Goal: Information Seeking & Learning: Check status

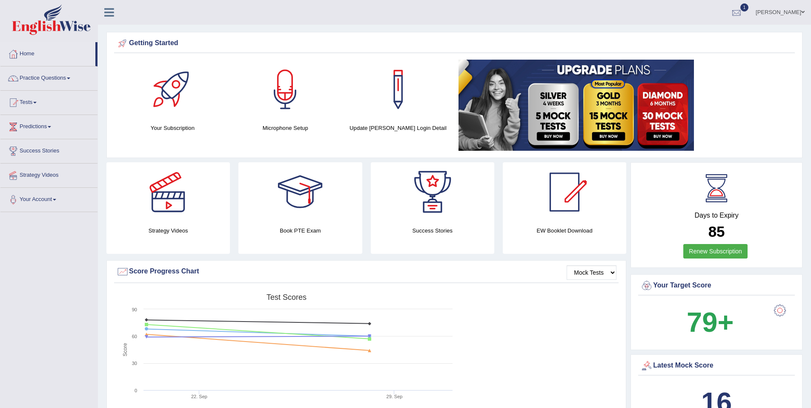
click at [743, 15] on div at bounding box center [736, 12] width 13 height 13
click at [673, 34] on link "PEW8 Oct 1, 2025 Exam evaluated" at bounding box center [684, 38] width 117 height 18
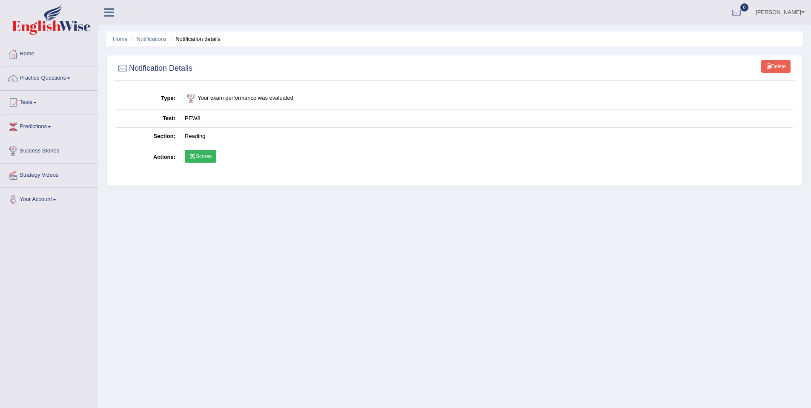
click at [206, 152] on link "Scores" at bounding box center [200, 156] width 31 height 13
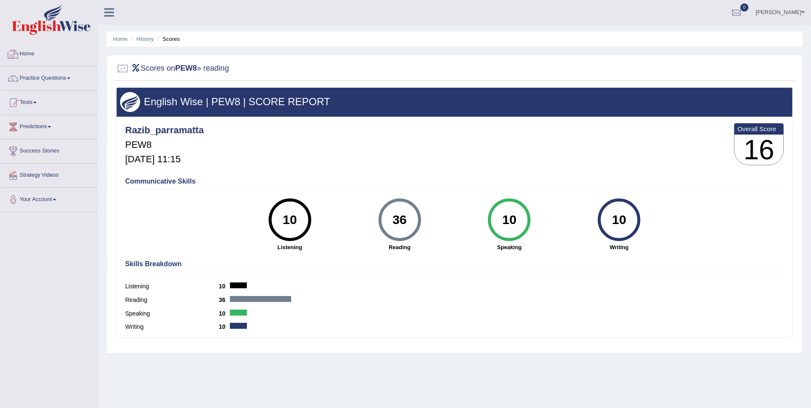
click at [57, 29] on img at bounding box center [51, 19] width 79 height 31
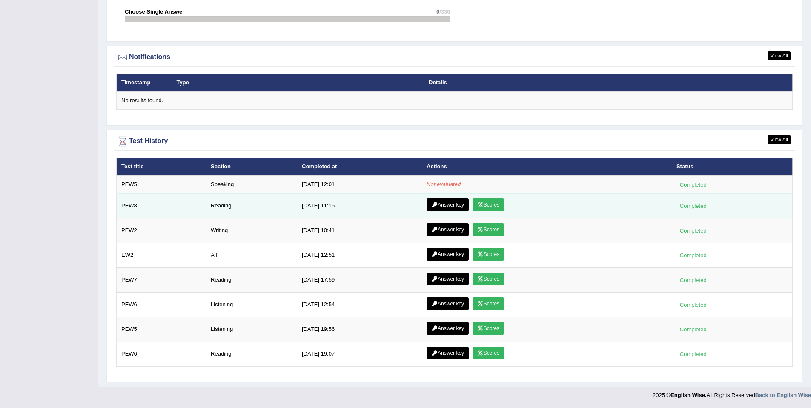
click at [451, 206] on link "Answer key" at bounding box center [447, 204] width 42 height 13
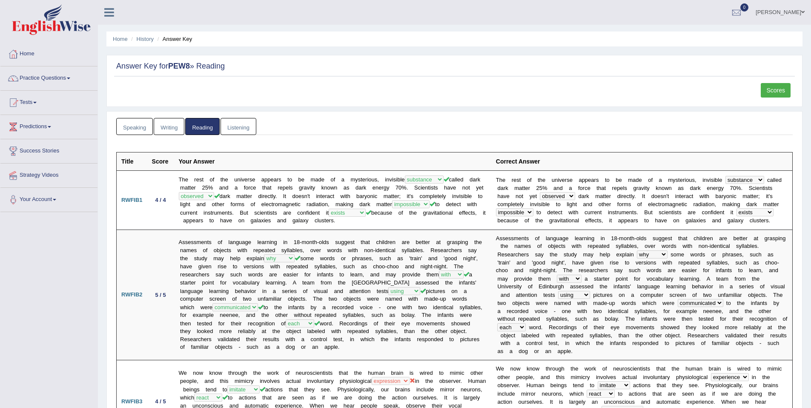
click at [55, 25] on img at bounding box center [51, 19] width 79 height 31
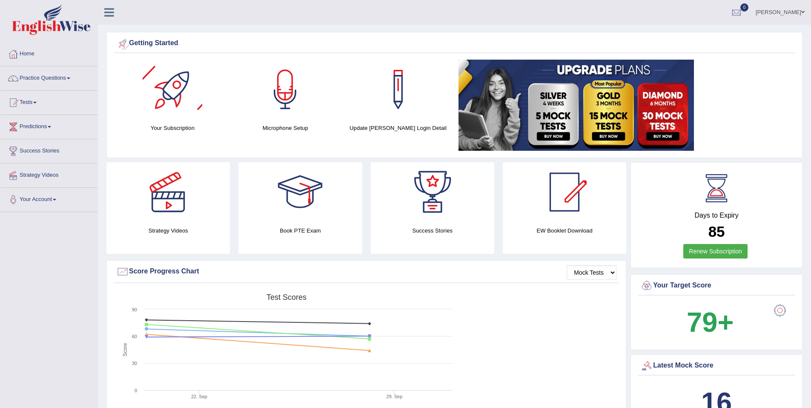
click at [52, 30] on img at bounding box center [51, 19] width 79 height 31
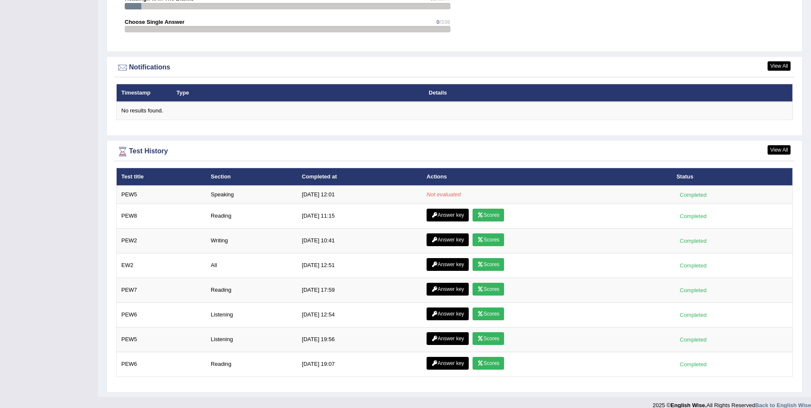
scroll to position [997, 0]
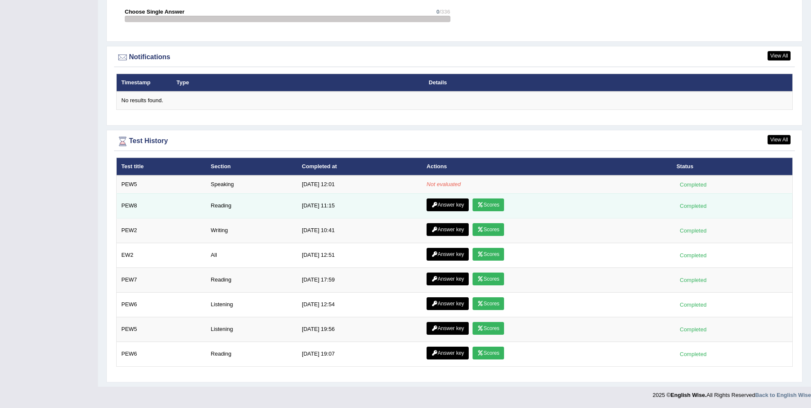
click at [440, 206] on link "Answer key" at bounding box center [447, 204] width 42 height 13
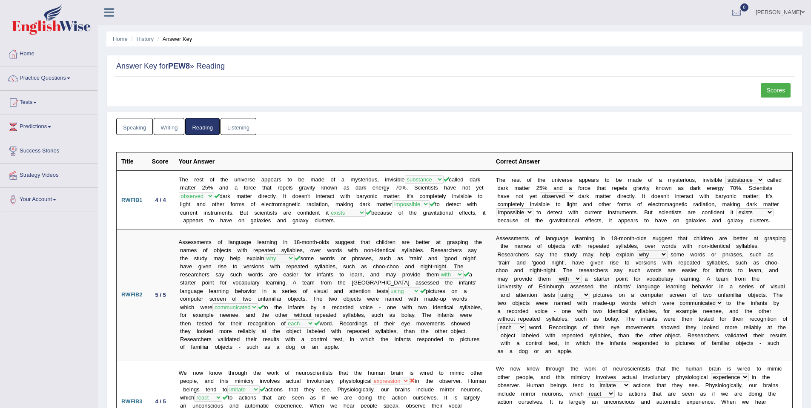
click at [69, 27] on img at bounding box center [51, 19] width 79 height 31
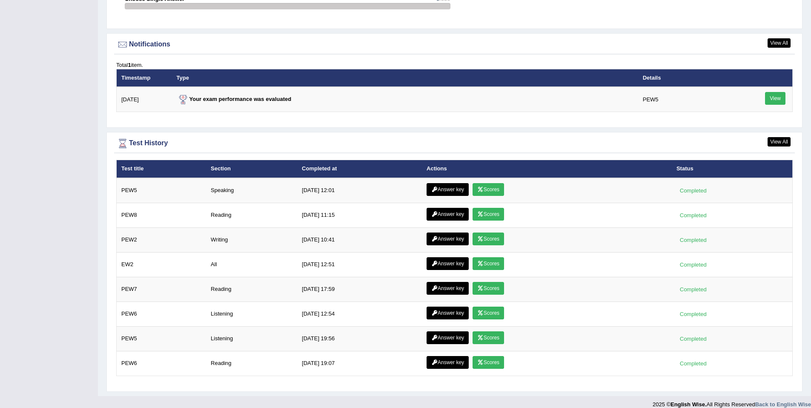
scroll to position [1019, 0]
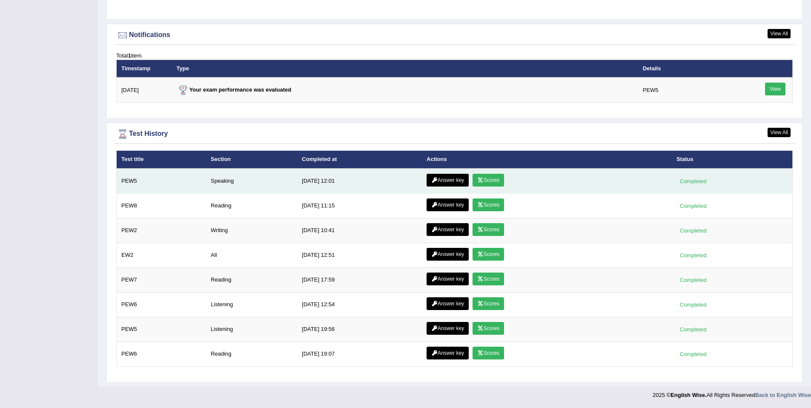
click at [483, 179] on link "Scores" at bounding box center [487, 180] width 31 height 13
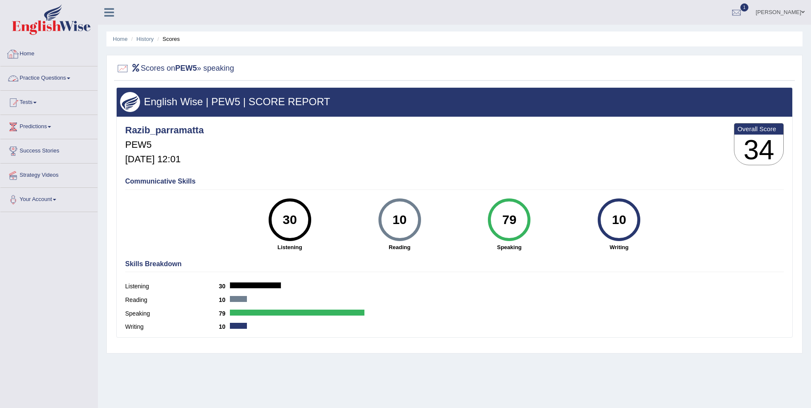
click at [71, 77] on link "Practice Questions" at bounding box center [48, 76] width 97 height 21
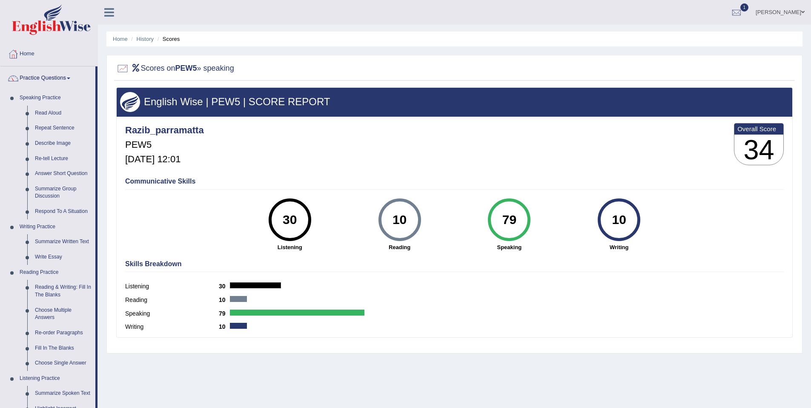
click at [71, 77] on link "Practice Questions" at bounding box center [47, 76] width 95 height 21
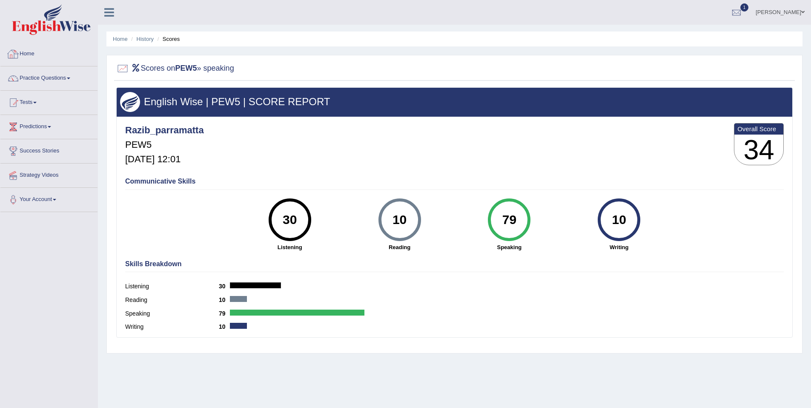
click at [60, 33] on img at bounding box center [51, 19] width 79 height 31
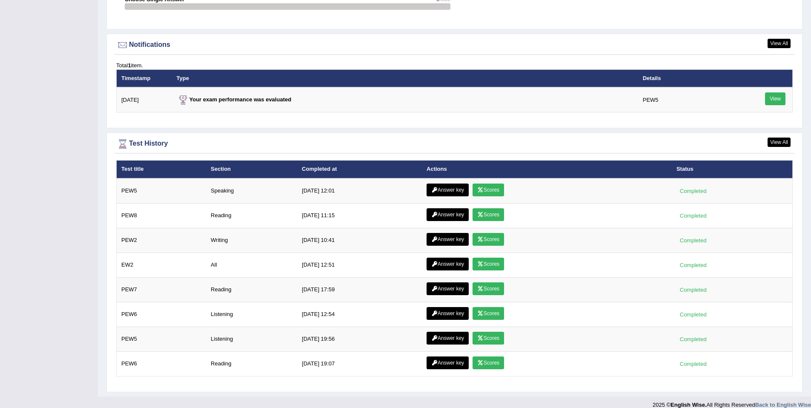
scroll to position [1019, 0]
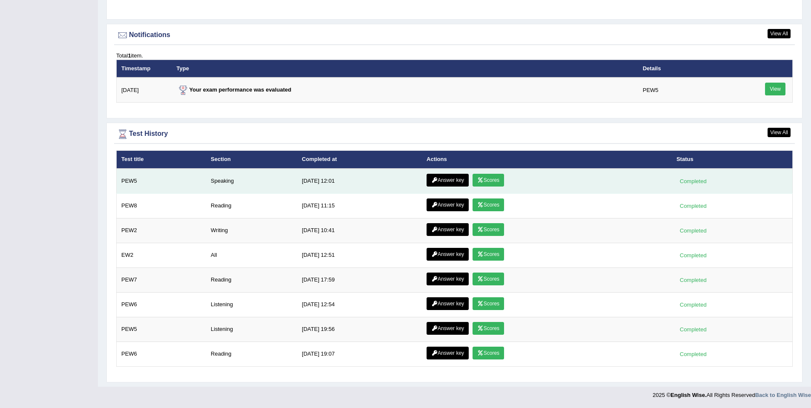
click at [450, 181] on link "Answer key" at bounding box center [447, 180] width 42 height 13
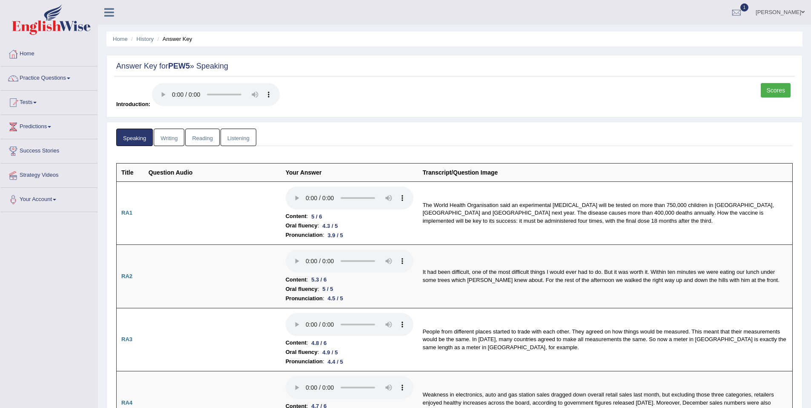
click at [64, 28] on img at bounding box center [51, 19] width 79 height 31
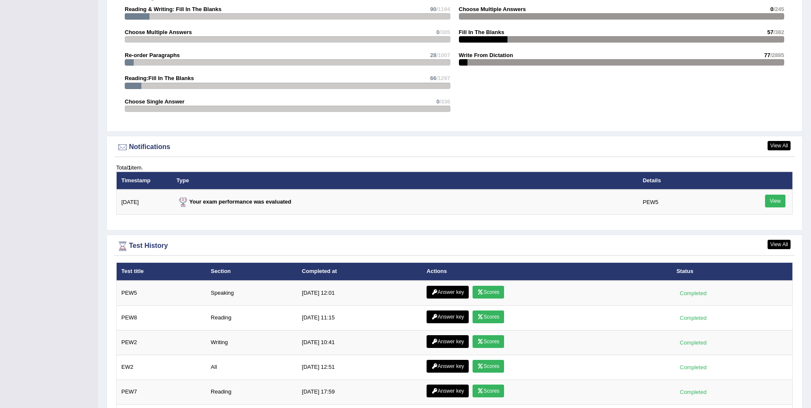
scroll to position [998, 0]
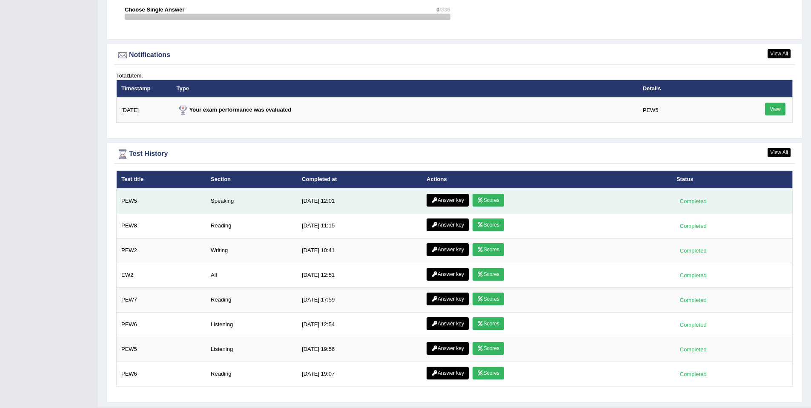
click at [446, 202] on link "Answer key" at bounding box center [447, 200] width 42 height 13
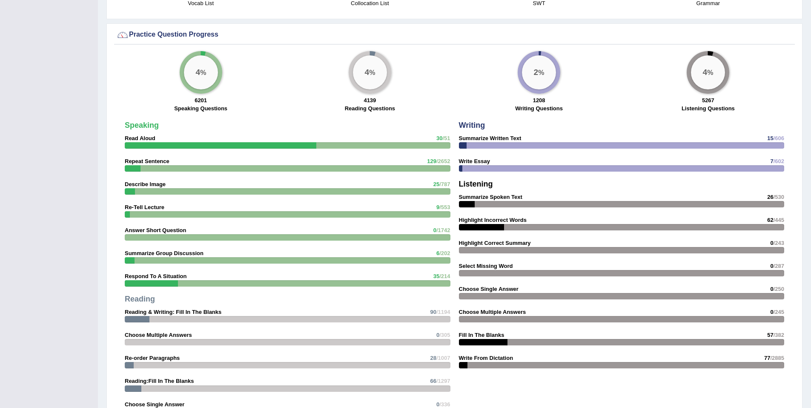
scroll to position [616, 0]
